Goal: Information Seeking & Learning: Find specific page/section

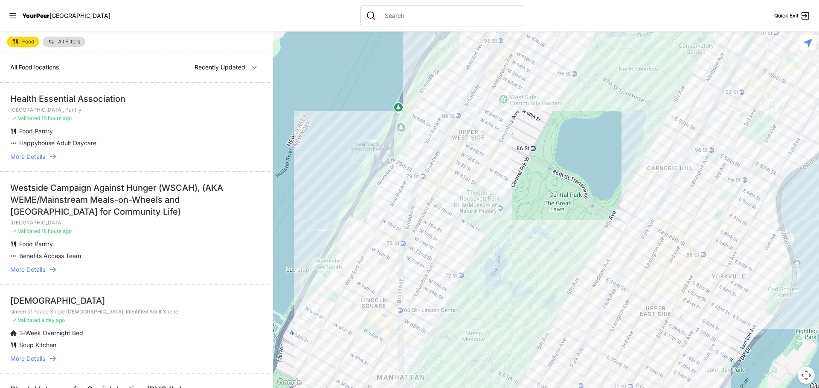
click at [403, 20] on input "text" at bounding box center [448, 16] width 139 height 9
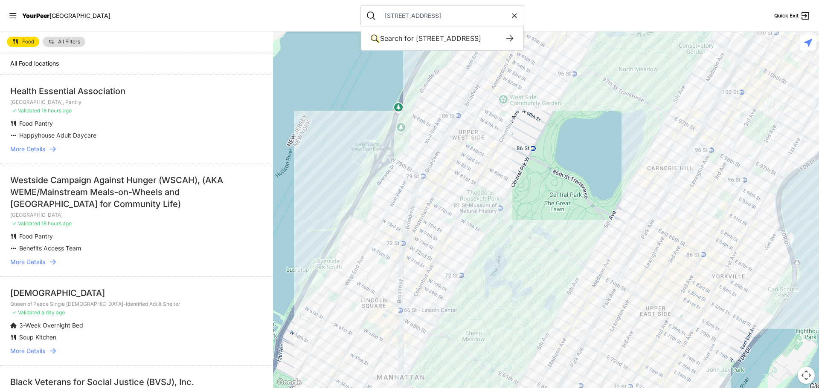
type input "[STREET_ADDRESS]"
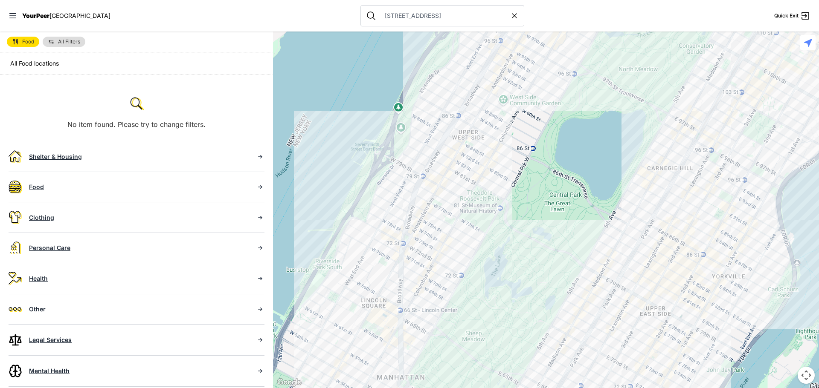
click at [424, 17] on input "[STREET_ADDRESS]" at bounding box center [444, 16] width 130 height 9
drag, startPoint x: 424, startPoint y: 17, endPoint x: 282, endPoint y: 9, distance: 141.8
click at [282, 9] on nav "YourPeer [GEOGRAPHIC_DATA] [STREET_ADDRESS] Quick Exit" at bounding box center [409, 16] width 819 height 32
type input "[STREET_ADDRESS]"
select select "recentlyUpdated"
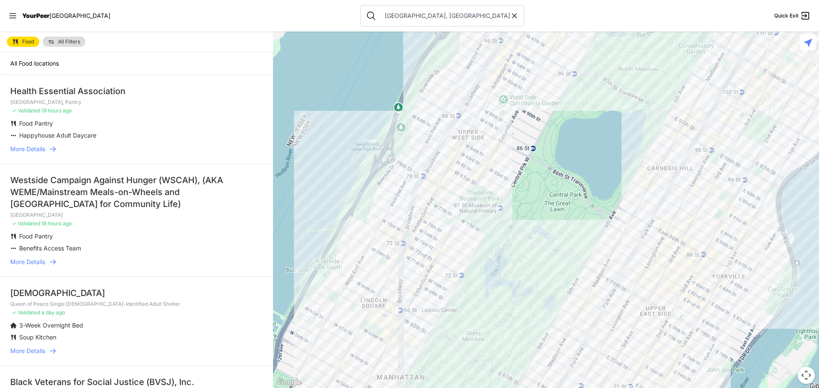
type input "[GEOGRAPHIC_DATA], [GEOGRAPHIC_DATA]"
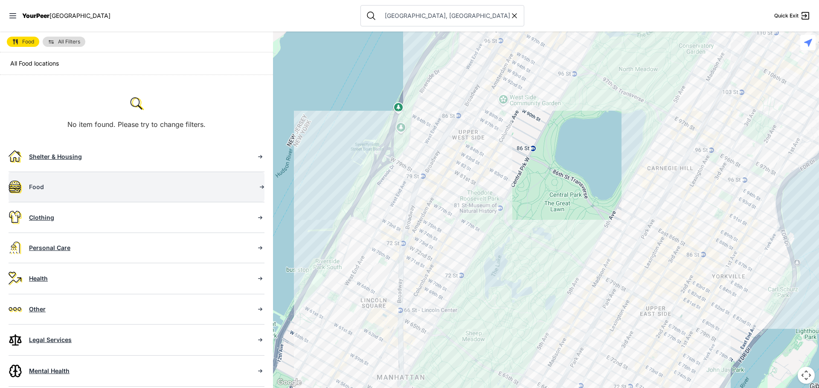
click at [98, 194] on link "Food" at bounding box center [137, 187] width 256 height 30
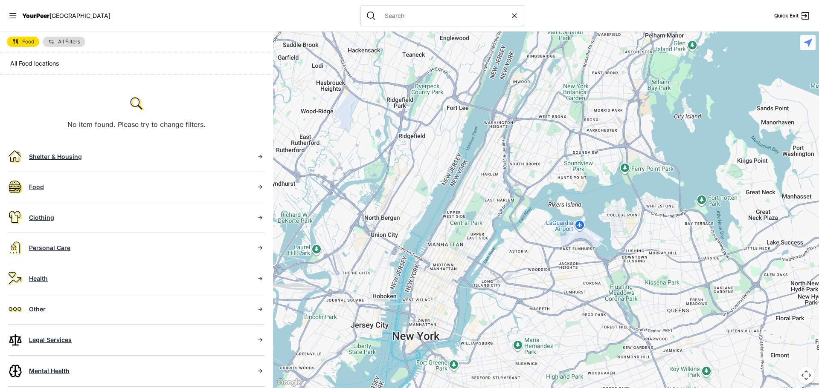
select select "recentlyUpdated"
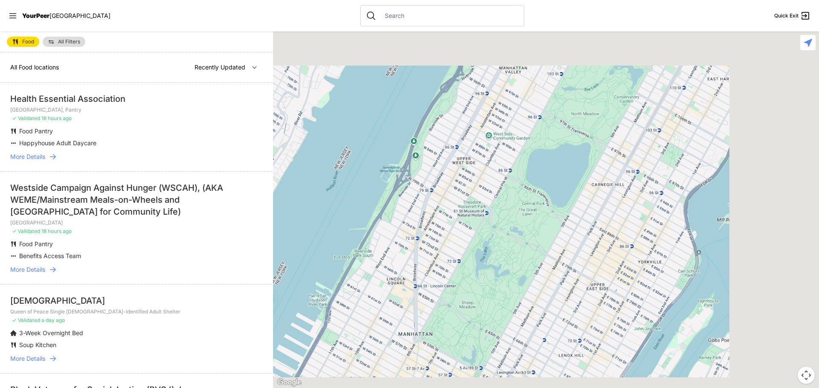
type input "[STREET_ADDRESS]"
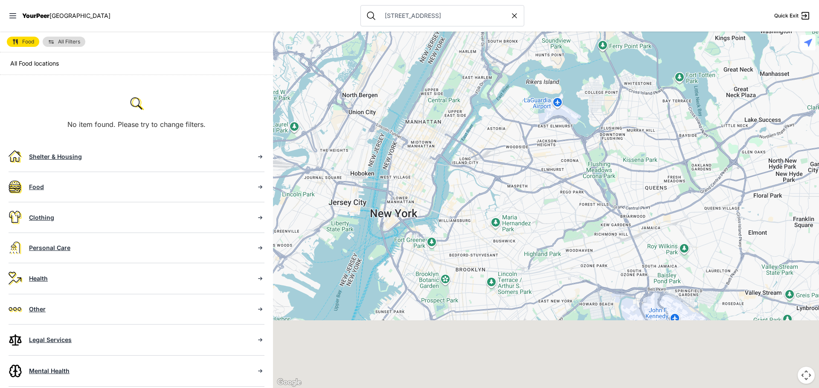
drag, startPoint x: 402, startPoint y: 301, endPoint x: 469, endPoint y: 133, distance: 181.2
click at [466, 133] on div at bounding box center [546, 210] width 546 height 357
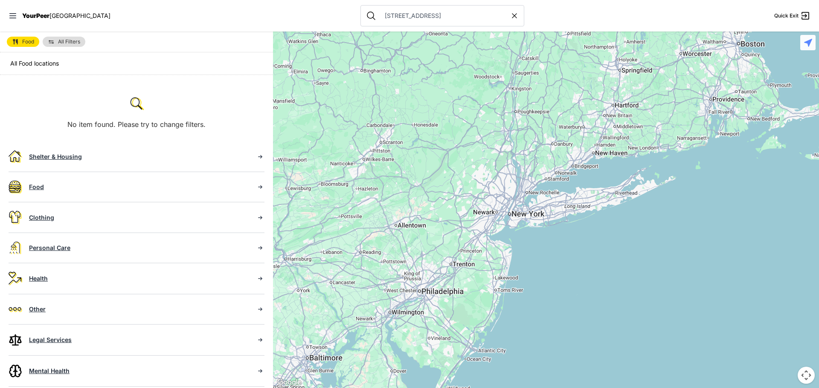
drag, startPoint x: 419, startPoint y: 265, endPoint x: 540, endPoint y: 265, distance: 121.5
click at [540, 265] on div at bounding box center [546, 210] width 546 height 357
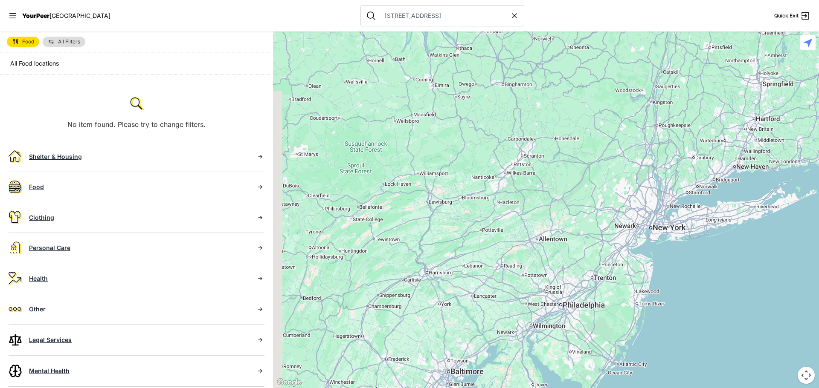
drag, startPoint x: 426, startPoint y: 273, endPoint x: 467, endPoint y: 269, distance: 40.6
click at [467, 269] on div at bounding box center [546, 210] width 546 height 357
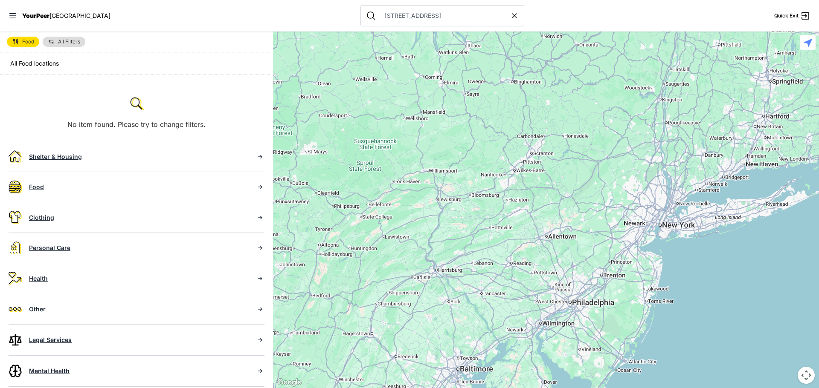
drag, startPoint x: 423, startPoint y: 310, endPoint x: 472, endPoint y: 300, distance: 49.5
click at [472, 300] on div at bounding box center [546, 210] width 546 height 357
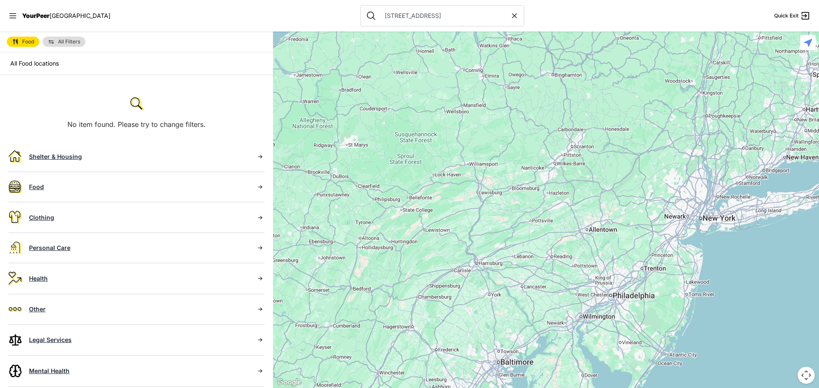
drag, startPoint x: 415, startPoint y: 320, endPoint x: 469, endPoint y: 304, distance: 56.4
click at [469, 304] on div at bounding box center [546, 210] width 546 height 357
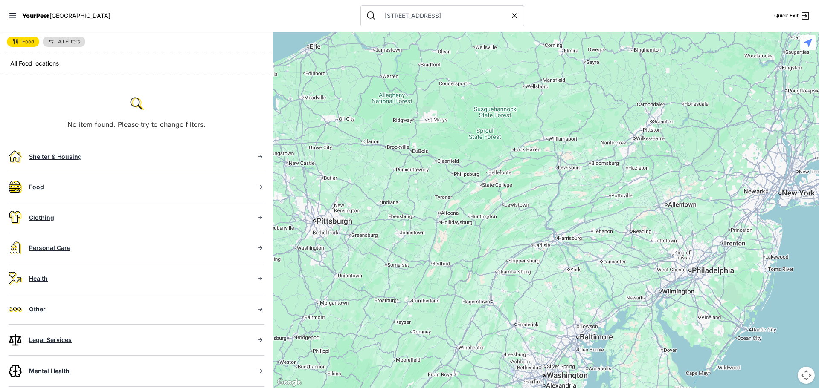
drag, startPoint x: 448, startPoint y: 319, endPoint x: 469, endPoint y: 306, distance: 24.7
click at [469, 306] on div at bounding box center [546, 210] width 546 height 357
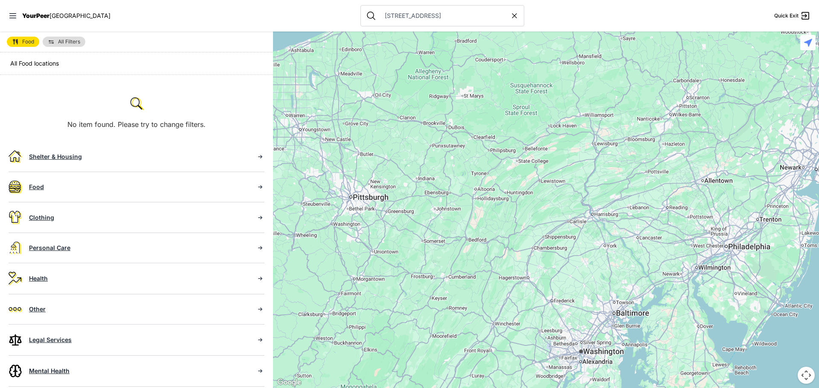
drag, startPoint x: 460, startPoint y: 320, endPoint x: 471, endPoint y: 314, distance: 12.2
click at [473, 309] on div at bounding box center [546, 210] width 546 height 357
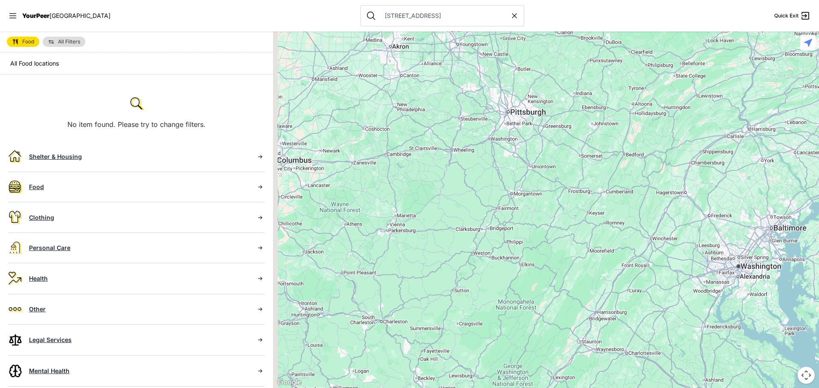
drag, startPoint x: 453, startPoint y: 327, endPoint x: 614, endPoint y: 241, distance: 183.1
click at [614, 241] on div at bounding box center [546, 210] width 546 height 357
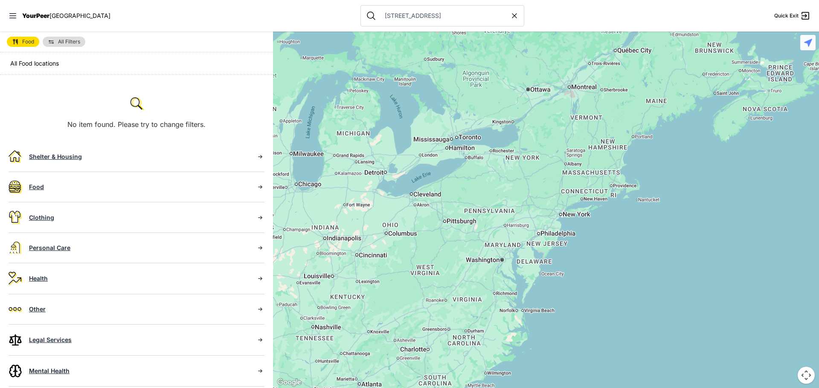
drag, startPoint x: 563, startPoint y: 314, endPoint x: 452, endPoint y: 276, distance: 117.2
click at [452, 276] on div at bounding box center [546, 210] width 546 height 357
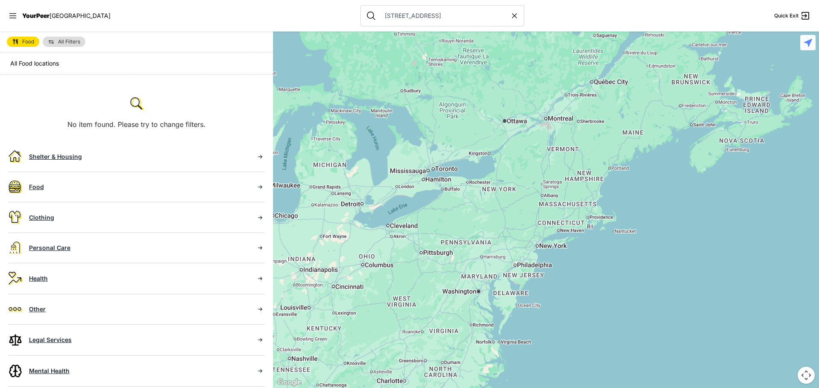
drag, startPoint x: 554, startPoint y: 197, endPoint x: 541, endPoint y: 215, distance: 22.0
click at [541, 215] on div at bounding box center [546, 210] width 546 height 357
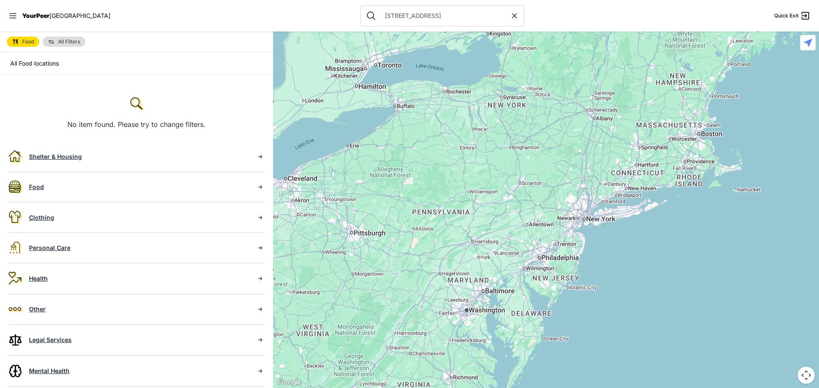
drag, startPoint x: 460, startPoint y: 263, endPoint x: 491, endPoint y: 243, distance: 37.2
click at [491, 243] on div at bounding box center [546, 210] width 546 height 357
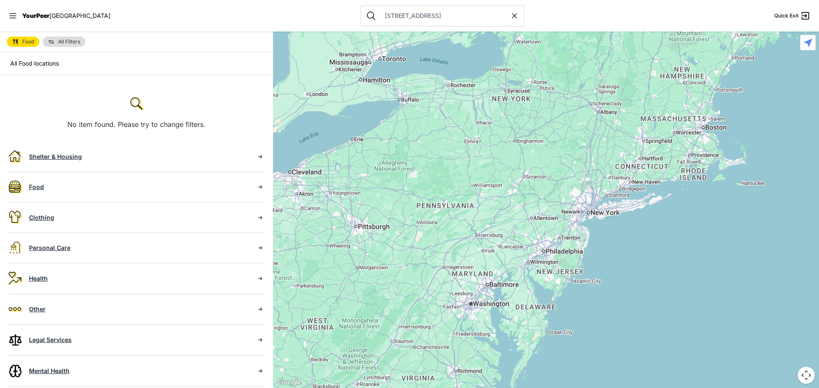
drag, startPoint x: 408, startPoint y: 257, endPoint x: 430, endPoint y: 252, distance: 23.3
click at [430, 252] on div at bounding box center [546, 210] width 546 height 357
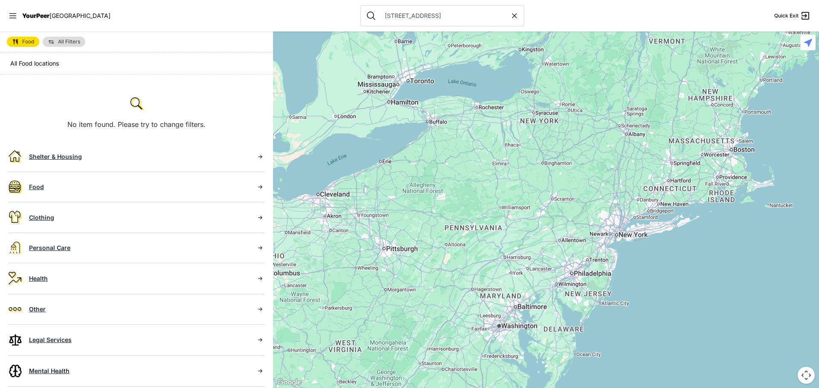
drag, startPoint x: 495, startPoint y: 182, endPoint x: 498, endPoint y: 210, distance: 28.8
click at [498, 210] on div at bounding box center [546, 210] width 546 height 357
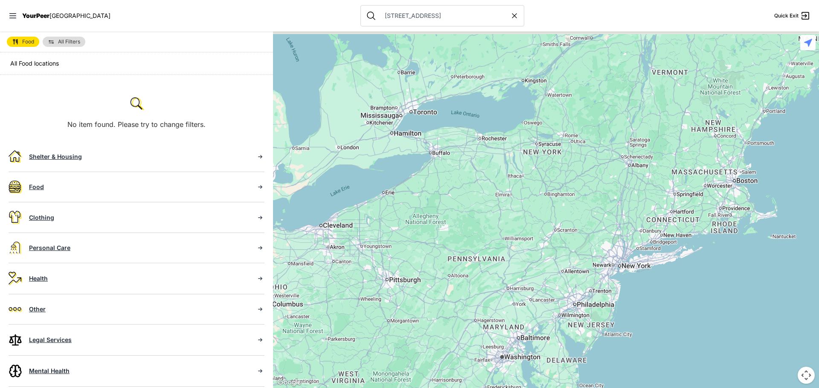
drag, startPoint x: 498, startPoint y: 177, endPoint x: 501, endPoint y: 213, distance: 36.8
click at [501, 213] on div at bounding box center [546, 210] width 546 height 357
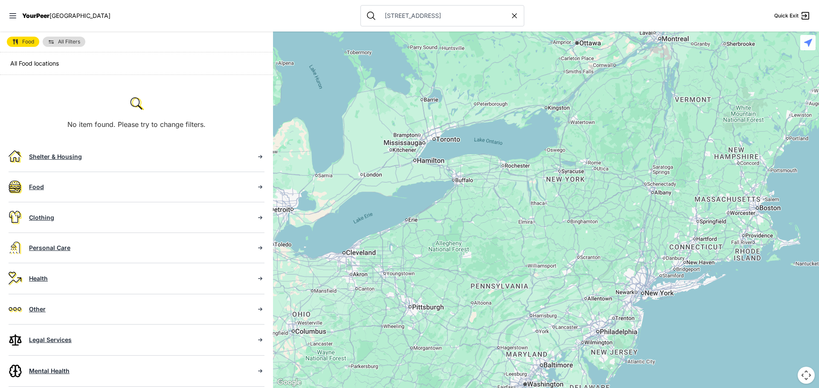
drag, startPoint x: 455, startPoint y: 199, endPoint x: 485, endPoint y: 216, distance: 34.4
click at [485, 215] on div at bounding box center [546, 210] width 546 height 357
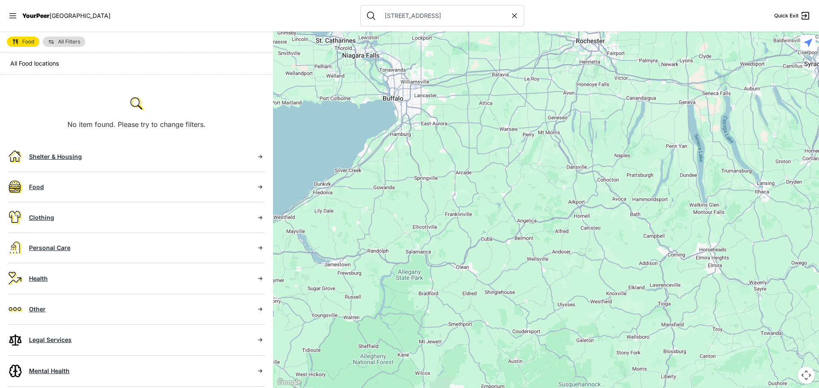
drag, startPoint x: 476, startPoint y: 184, endPoint x: 478, endPoint y: 194, distance: 10.0
click at [478, 194] on div at bounding box center [546, 210] width 546 height 357
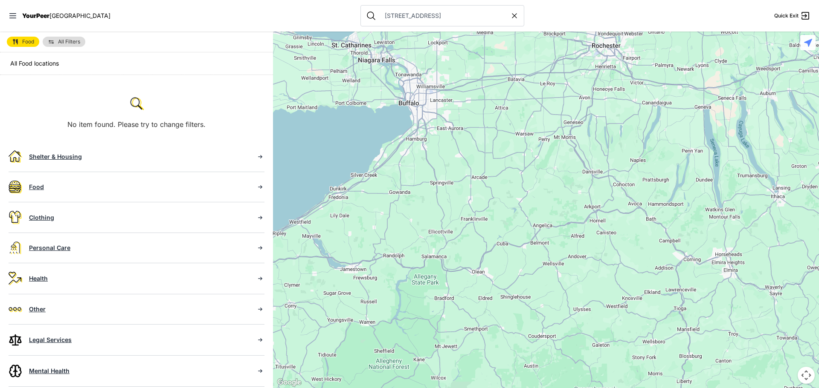
drag, startPoint x: 454, startPoint y: 181, endPoint x: 457, endPoint y: 201, distance: 19.9
click at [457, 201] on div at bounding box center [546, 210] width 546 height 357
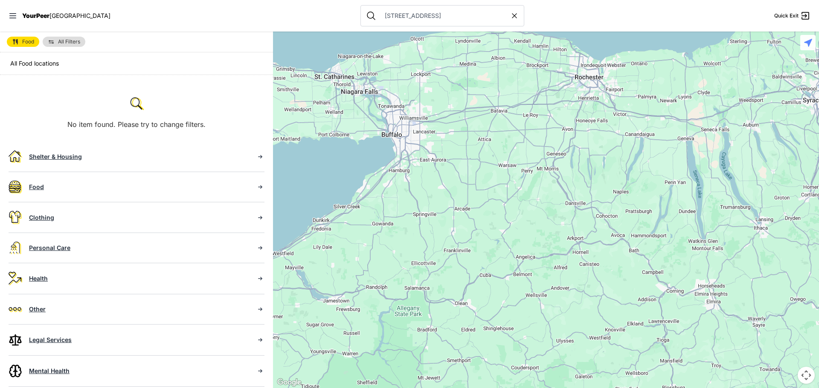
drag, startPoint x: 489, startPoint y: 163, endPoint x: 475, endPoint y: 192, distance: 32.4
click at [475, 192] on div at bounding box center [546, 210] width 546 height 357
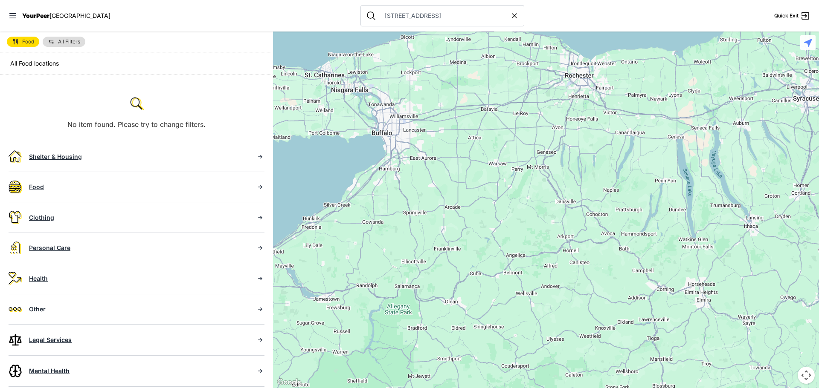
drag, startPoint x: 475, startPoint y: 236, endPoint x: 476, endPoint y: 186, distance: 49.9
click at [476, 186] on div at bounding box center [546, 210] width 546 height 357
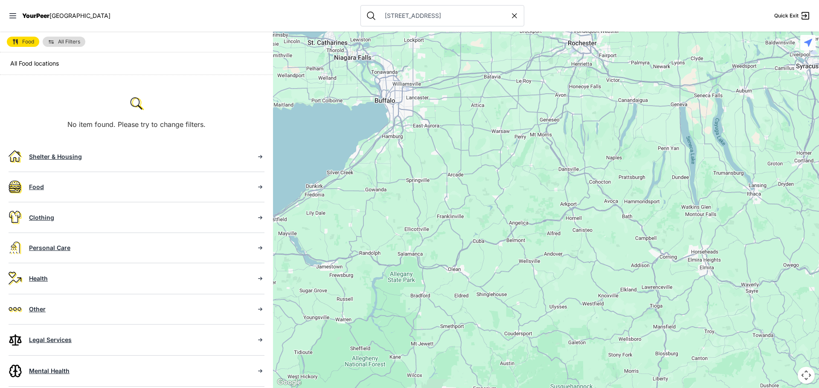
drag, startPoint x: 466, startPoint y: 231, endPoint x: 482, endPoint y: 196, distance: 38.5
click at [482, 196] on div at bounding box center [546, 210] width 546 height 357
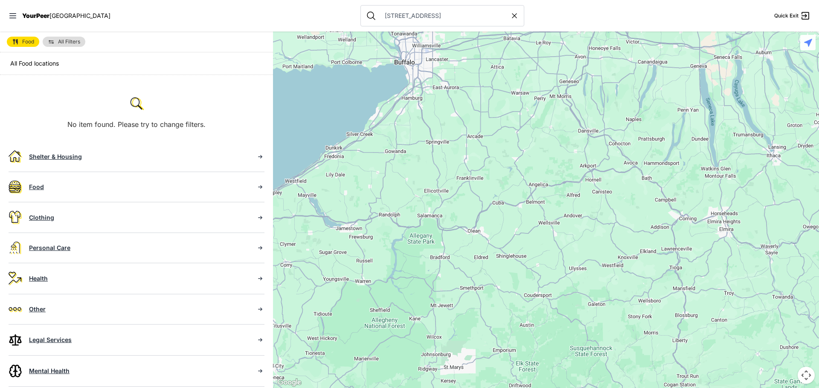
drag, startPoint x: 467, startPoint y: 245, endPoint x: 469, endPoint y: 219, distance: 26.1
click at [469, 220] on div at bounding box center [546, 210] width 546 height 357
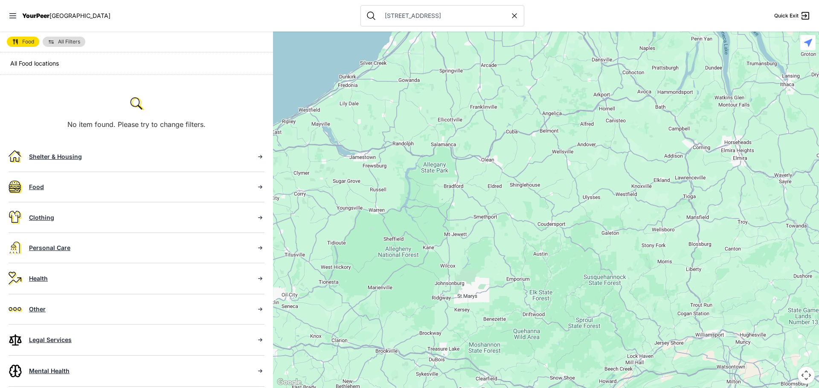
drag, startPoint x: 439, startPoint y: 243, endPoint x: 449, endPoint y: 206, distance: 38.8
click at [449, 206] on div at bounding box center [546, 210] width 546 height 357
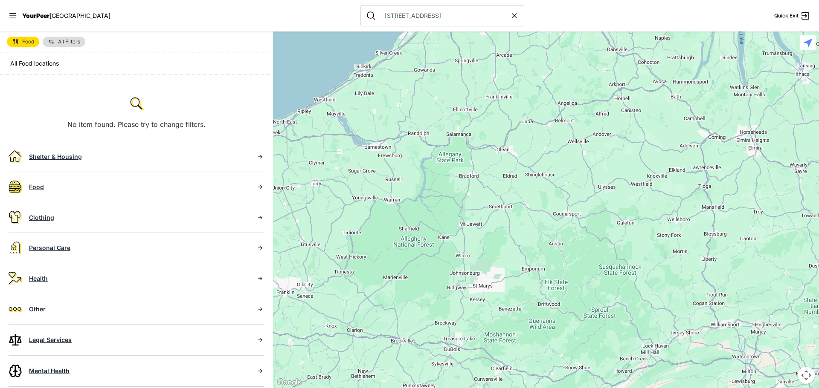
drag, startPoint x: 414, startPoint y: 218, endPoint x: 428, endPoint y: 213, distance: 14.8
click at [428, 213] on div at bounding box center [546, 210] width 546 height 357
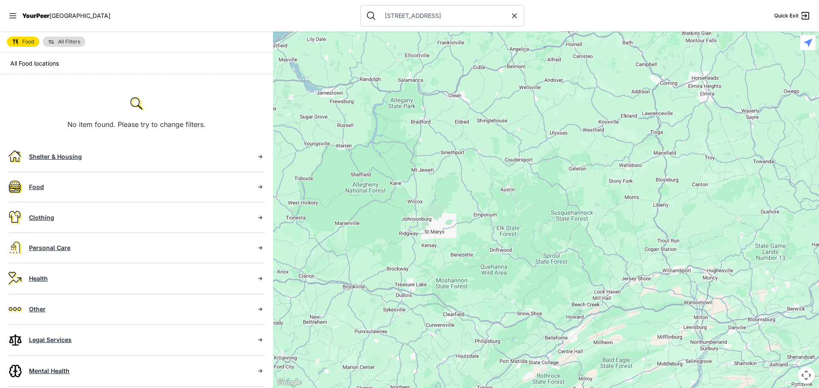
drag, startPoint x: 504, startPoint y: 365, endPoint x: 452, endPoint y: 313, distance: 73.0
click at [452, 313] on div at bounding box center [546, 210] width 546 height 357
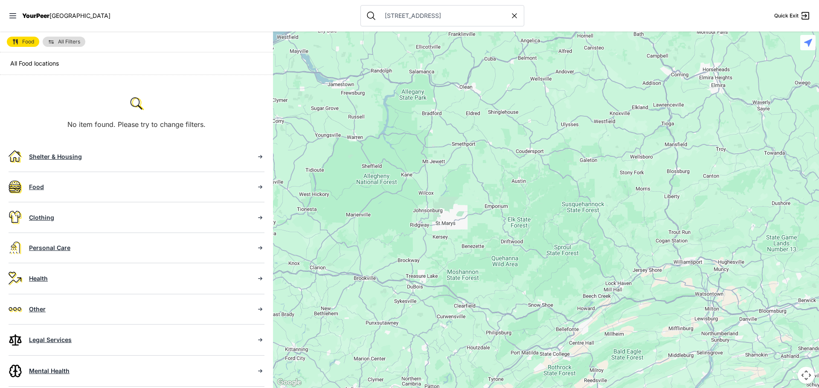
drag, startPoint x: 388, startPoint y: 295, endPoint x: 454, endPoint y: 270, distance: 70.5
click at [454, 270] on div at bounding box center [546, 210] width 546 height 357
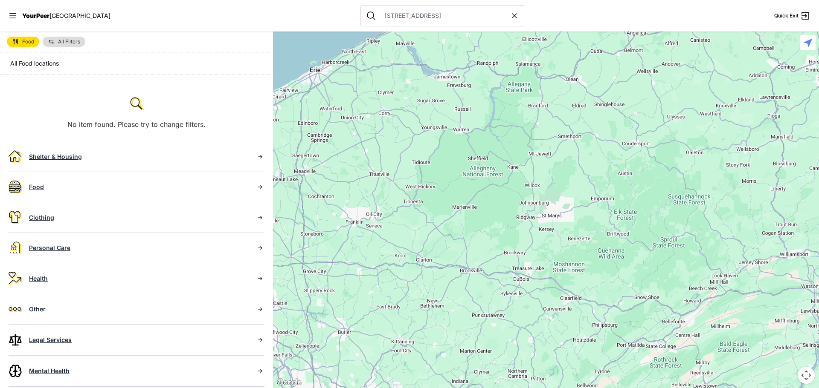
drag, startPoint x: 434, startPoint y: 290, endPoint x: 467, endPoint y: 301, distance: 34.8
click at [467, 301] on div at bounding box center [546, 210] width 546 height 357
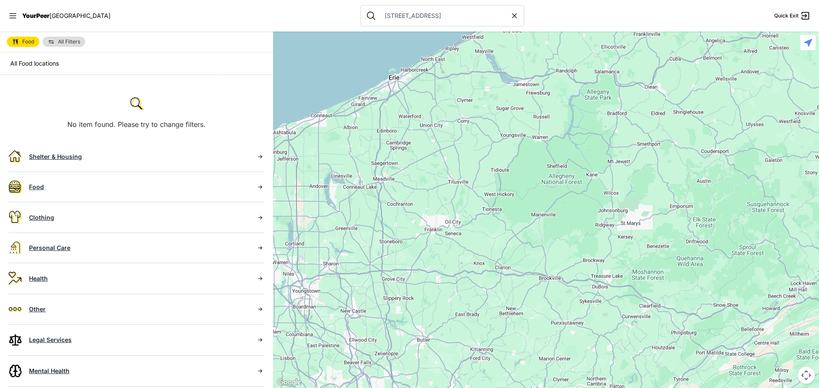
drag, startPoint x: 434, startPoint y: 300, endPoint x: 514, endPoint y: 308, distance: 80.5
click at [514, 308] on div at bounding box center [546, 210] width 546 height 357
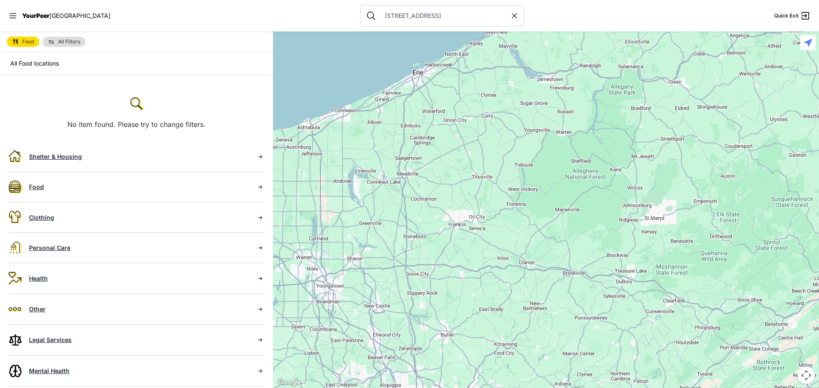
drag, startPoint x: 463, startPoint y: 304, endPoint x: 487, endPoint y: 298, distance: 24.6
click at [487, 298] on div at bounding box center [546, 210] width 546 height 357
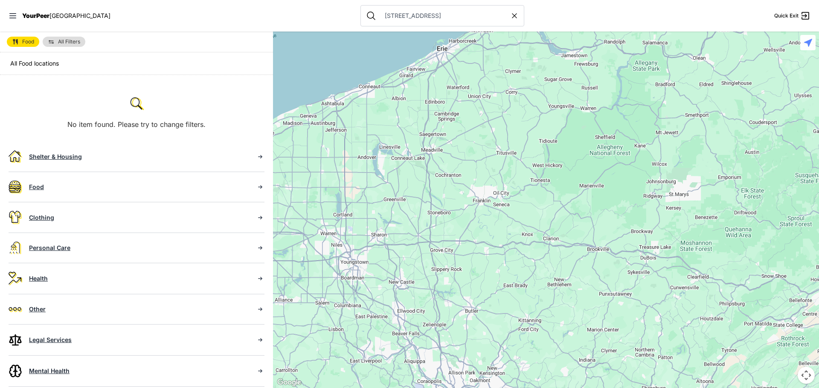
drag, startPoint x: 490, startPoint y: 294, endPoint x: 526, endPoint y: 265, distance: 46.4
click at [526, 265] on div at bounding box center [546, 210] width 546 height 357
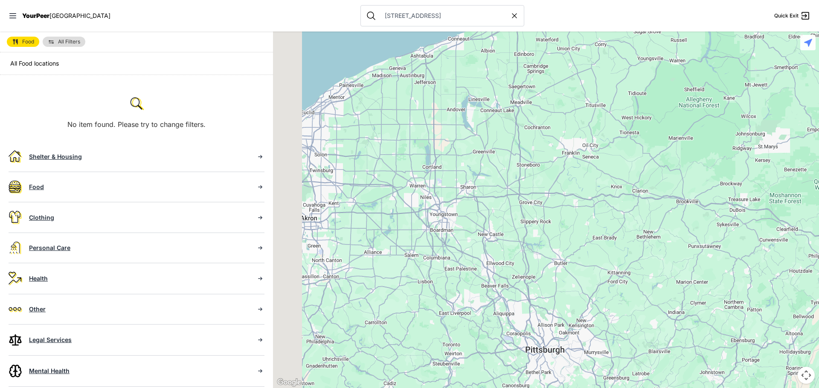
drag
click at [577, 251] on div at bounding box center [546, 210] width 546 height 357
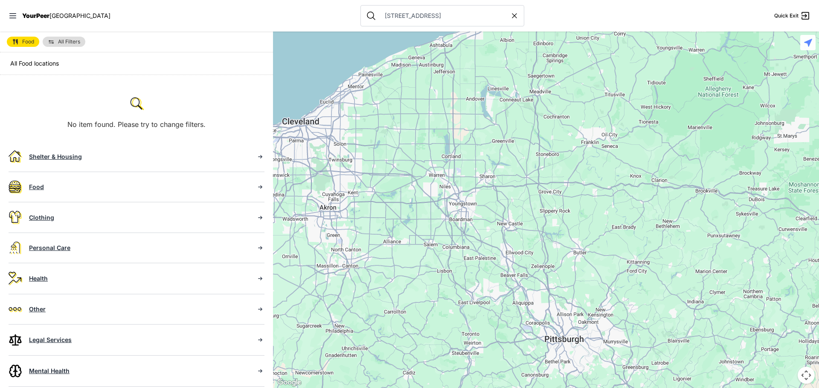
click at [545, 246] on div at bounding box center [546, 210] width 546 height 357
